Goal: Navigation & Orientation: Find specific page/section

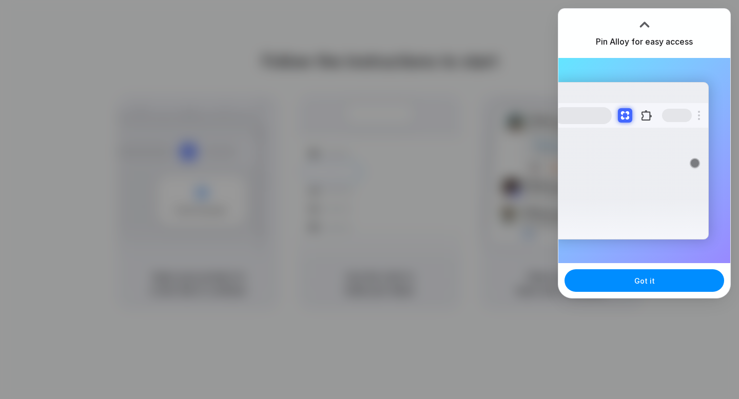
click at [353, 95] on div at bounding box center [369, 199] width 739 height 399
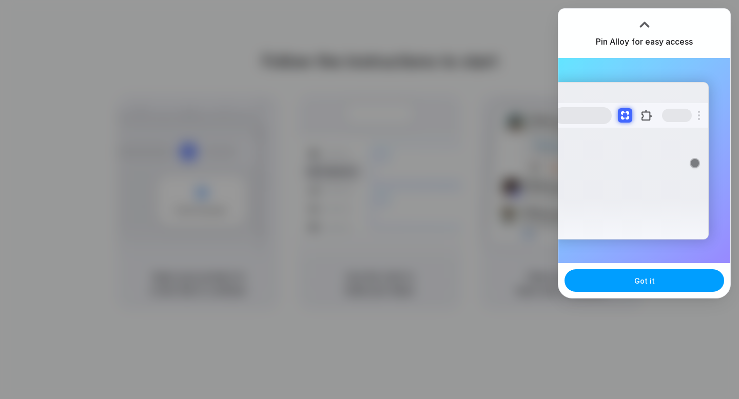
click at [649, 289] on button "Got it" at bounding box center [645, 280] width 160 height 23
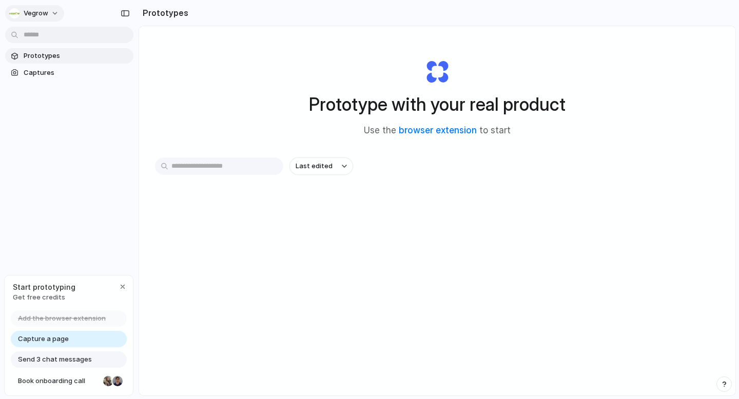
click at [50, 10] on button "Vegrow" at bounding box center [34, 13] width 59 height 16
click at [47, 174] on div "Settings Invite members Change theme Sign out" at bounding box center [369, 199] width 739 height 399
click at [52, 12] on button "Vegrow" at bounding box center [34, 13] width 59 height 16
click at [76, 186] on div "Settings Invite members Change theme Sign out" at bounding box center [369, 199] width 739 height 399
click at [43, 299] on span "Get free credits" at bounding box center [44, 298] width 63 height 10
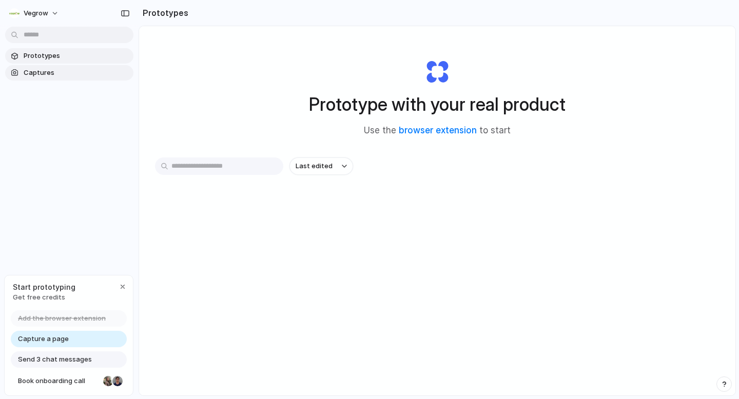
click at [41, 74] on span "Captures" at bounding box center [77, 73] width 106 height 10
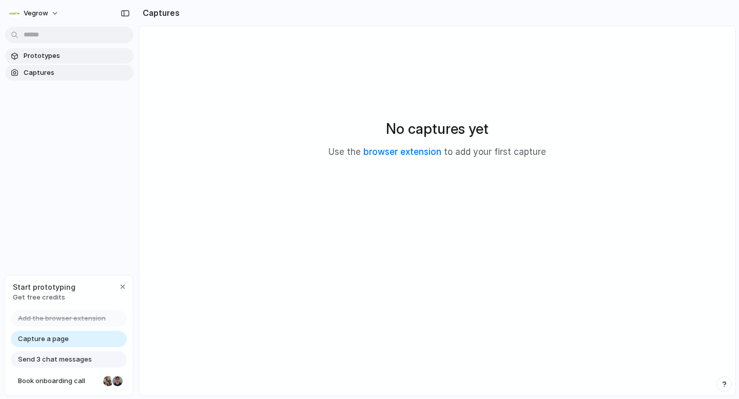
click at [46, 55] on span "Prototypes" at bounding box center [77, 56] width 106 height 10
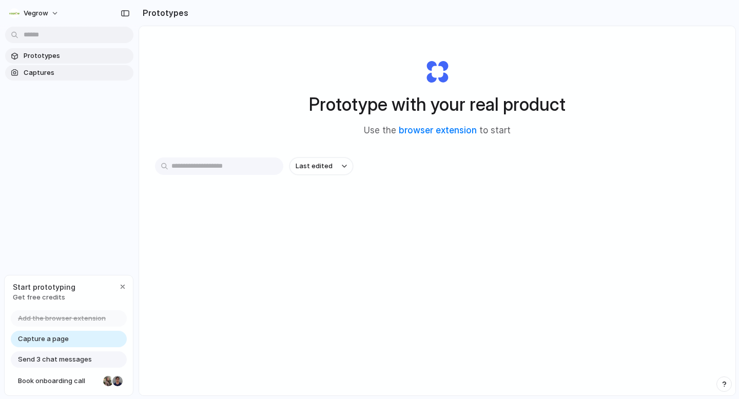
click at [51, 68] on span "Captures" at bounding box center [77, 73] width 106 height 10
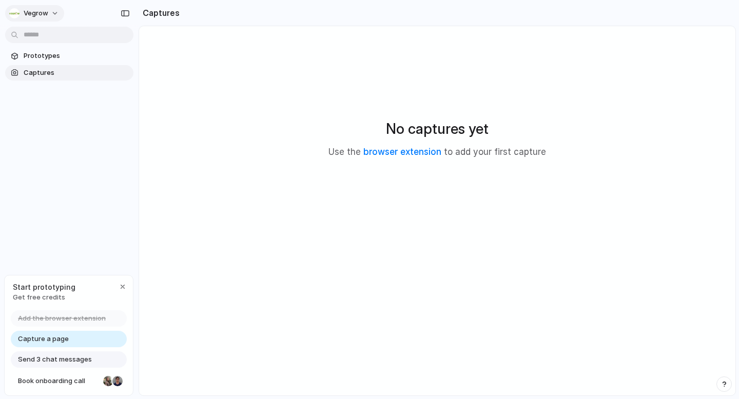
click at [55, 14] on button "Vegrow" at bounding box center [34, 13] width 59 height 16
click at [42, 14] on div "Settings Invite members Change theme Sign out" at bounding box center [369, 199] width 739 height 399
